Goal: Task Accomplishment & Management: Use online tool/utility

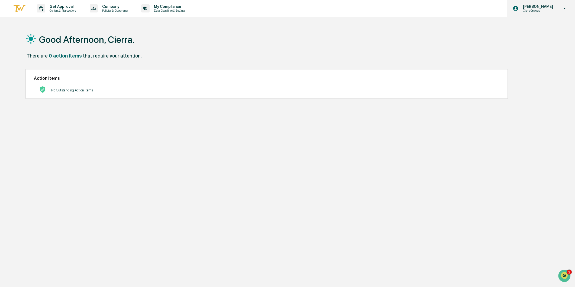
click at [527, 7] on p "[PERSON_NAME]" at bounding box center [537, 6] width 37 height 4
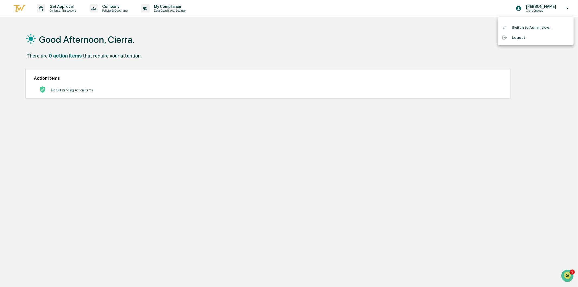
click at [529, 28] on li "Switch to Admin view..." at bounding box center [536, 27] width 76 height 10
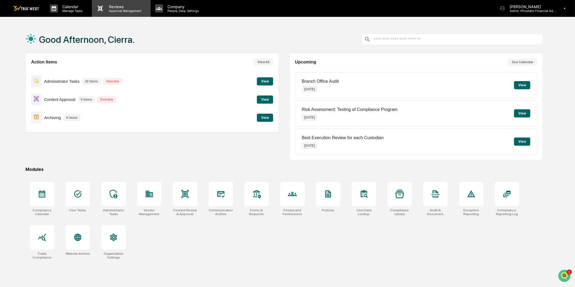
click at [128, 9] on p "Approval Management" at bounding box center [125, 11] width 40 height 4
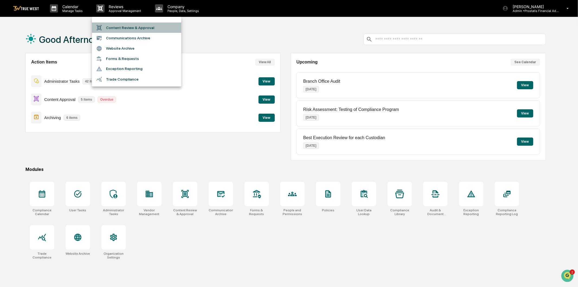
click at [128, 26] on li "Content Review & Approval" at bounding box center [136, 27] width 89 height 10
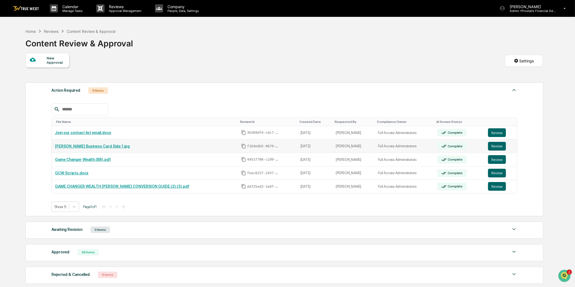
click at [100, 146] on link "[PERSON_NAME] Business Card Side 1.jpg" at bounding box center [92, 146] width 75 height 4
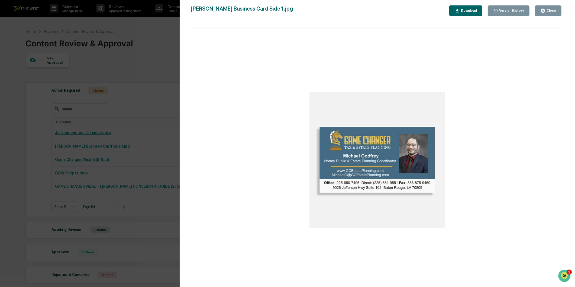
click at [550, 12] on div "Close" at bounding box center [550, 11] width 11 height 4
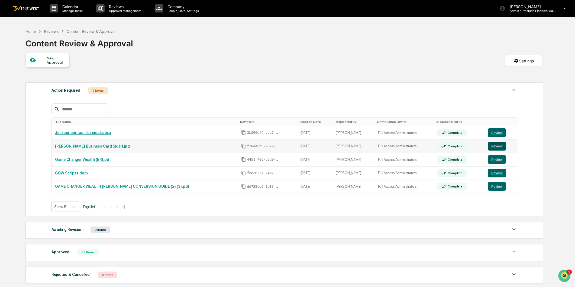
click at [491, 148] on button "Review" at bounding box center [497, 146] width 18 height 9
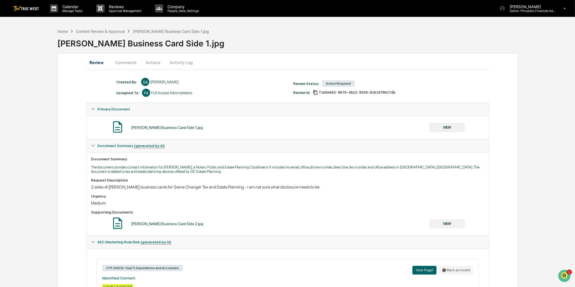
click at [157, 61] on button "Actions" at bounding box center [153, 62] width 24 height 13
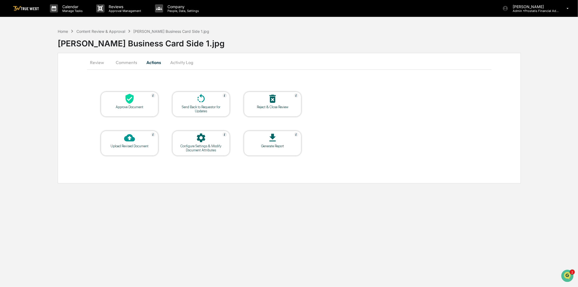
click at [126, 63] on button "Comments" at bounding box center [126, 62] width 30 height 13
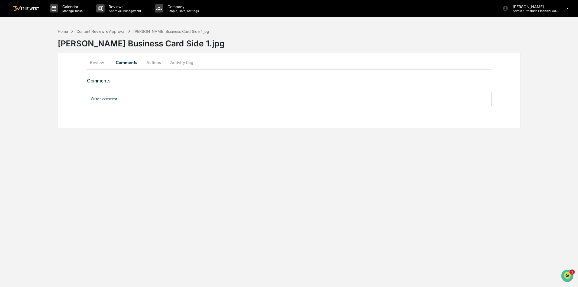
click at [99, 62] on button "Review" at bounding box center [99, 62] width 24 height 13
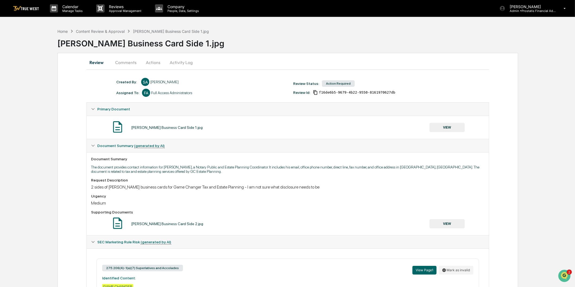
click at [446, 129] on button "VIEW" at bounding box center [447, 127] width 35 height 9
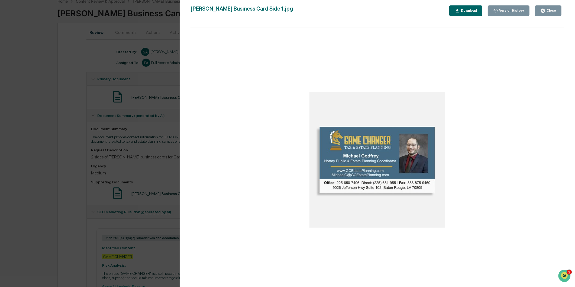
scroll to position [65, 0]
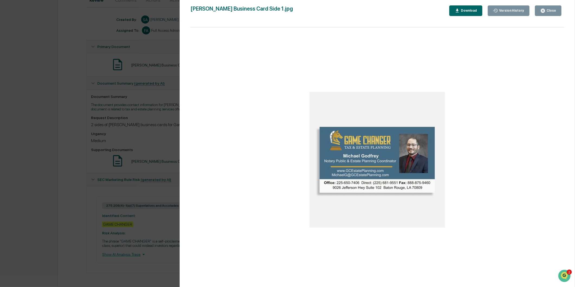
click at [405, 162] on img at bounding box center [376, 159] width 135 height 135
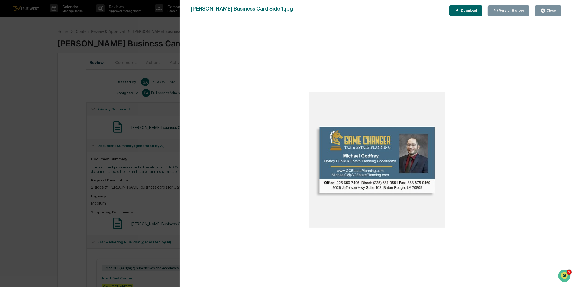
click at [414, 157] on img at bounding box center [376, 159] width 135 height 135
click at [551, 11] on div "Close" at bounding box center [550, 11] width 11 height 4
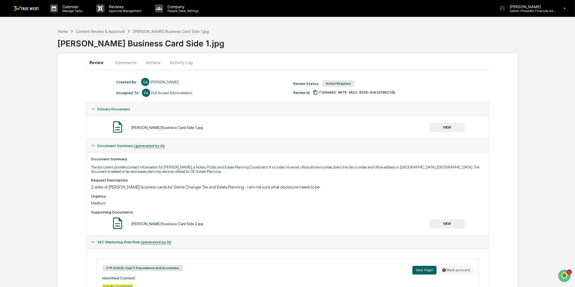
scroll to position [65, 0]
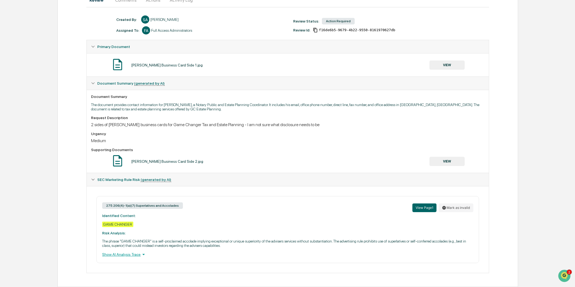
click at [447, 160] on button "VIEW" at bounding box center [447, 161] width 35 height 9
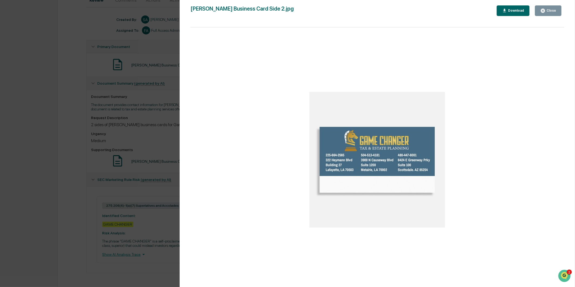
click at [551, 12] on div "Close" at bounding box center [550, 11] width 11 height 4
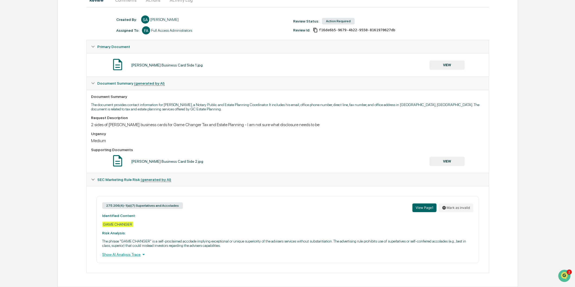
scroll to position [0, 0]
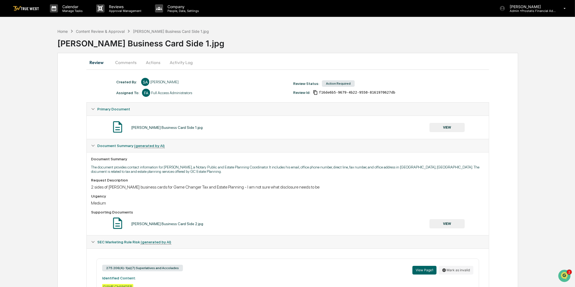
click at [449, 128] on button "VIEW" at bounding box center [447, 127] width 35 height 9
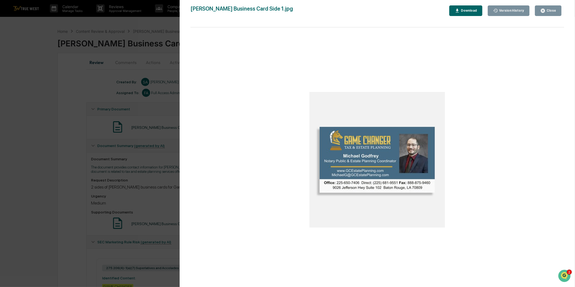
click at [555, 12] on div "Close" at bounding box center [550, 11] width 11 height 4
